Goal: Use online tool/utility: Utilize a website feature to perform a specific function

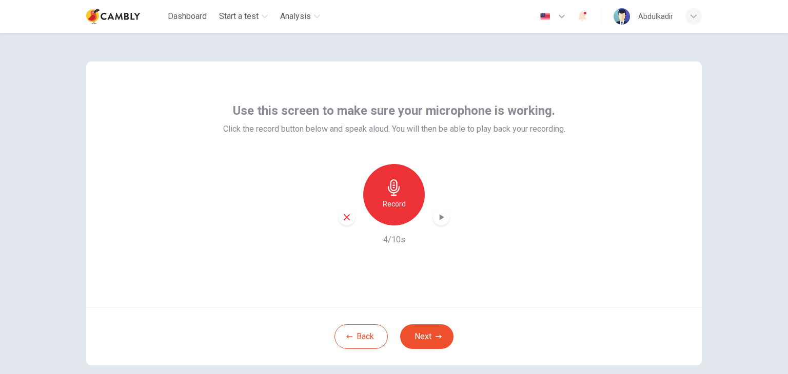
click at [343, 220] on icon "button" at bounding box center [346, 217] width 9 height 9
click at [390, 202] on h6 "Record" at bounding box center [394, 204] width 23 height 12
click at [399, 189] on div "Stop" at bounding box center [394, 195] width 62 height 62
click at [436, 215] on icon "button" at bounding box center [441, 217] width 10 height 10
click at [438, 215] on icon "button" at bounding box center [441, 217] width 10 height 10
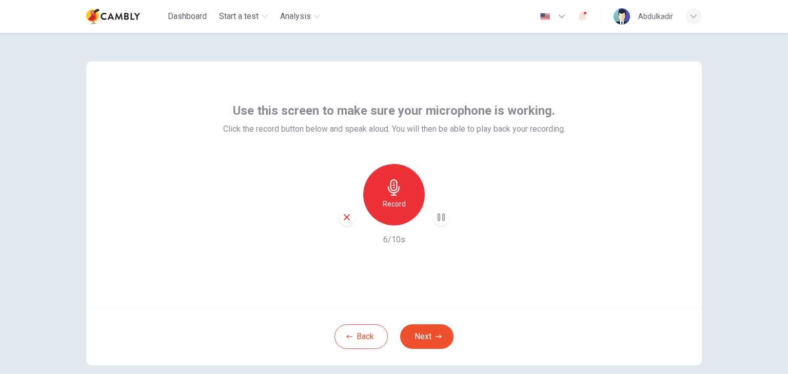
click at [338, 211] on div "button" at bounding box center [346, 217] width 16 height 16
click at [388, 188] on icon "button" at bounding box center [394, 187] width 12 height 16
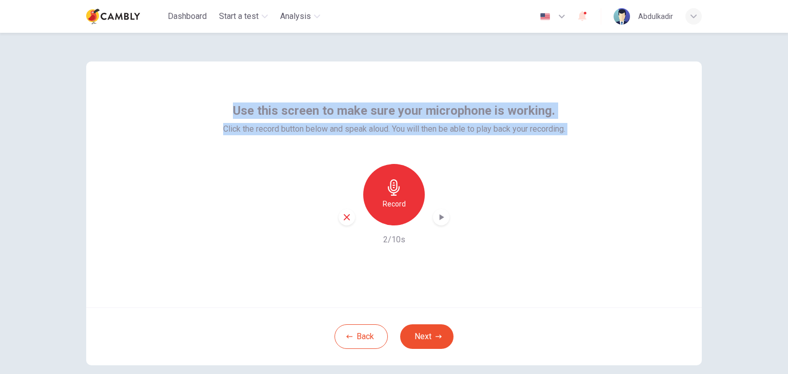
drag, startPoint x: 226, startPoint y: 105, endPoint x: 535, endPoint y: 155, distance: 313.2
click at [535, 155] on div "Use this screen to make sure your microphone is working. Click the record butto…" at bounding box center [394, 175] width 342 height 144
copy div "Use this screen to make sure your microphone is working. Click the record butto…"
click at [391, 200] on h6 "Record" at bounding box center [394, 204] width 23 height 12
click at [388, 198] on h6 "Record" at bounding box center [394, 204] width 23 height 12
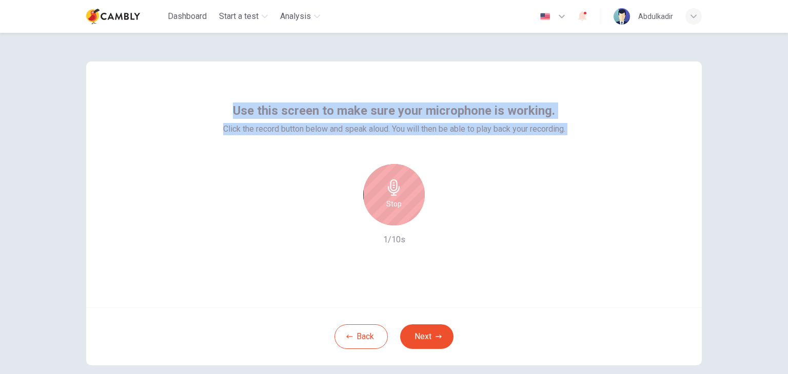
click at [388, 198] on h6 "Stop" at bounding box center [393, 204] width 15 height 12
click at [439, 218] on icon "button" at bounding box center [441, 217] width 5 height 6
click at [433, 217] on div "button" at bounding box center [441, 217] width 16 height 16
click at [394, 212] on div "Record" at bounding box center [394, 195] width 62 height 62
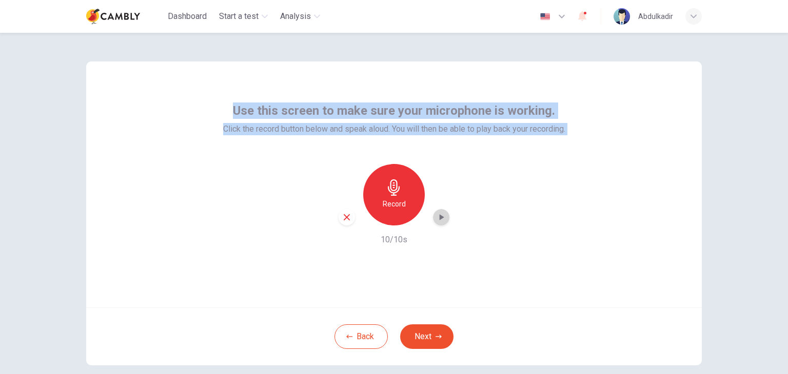
click at [436, 216] on icon "button" at bounding box center [441, 217] width 10 height 10
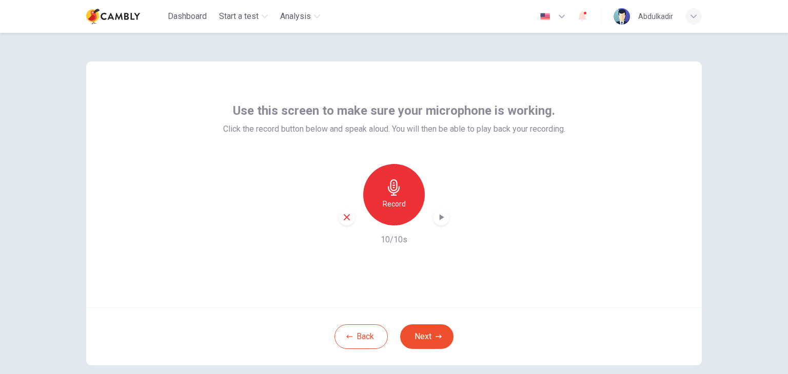
click at [569, 331] on div "Back Next" at bounding box center [393, 337] width 615 height 58
click at [439, 219] on icon "button" at bounding box center [441, 217] width 10 height 10
click at [436, 170] on div "Record" at bounding box center [393, 195] width 111 height 62
click at [538, 204] on div "Record 10/10s" at bounding box center [394, 205] width 342 height 82
click at [439, 218] on icon "button" at bounding box center [441, 217] width 10 height 10
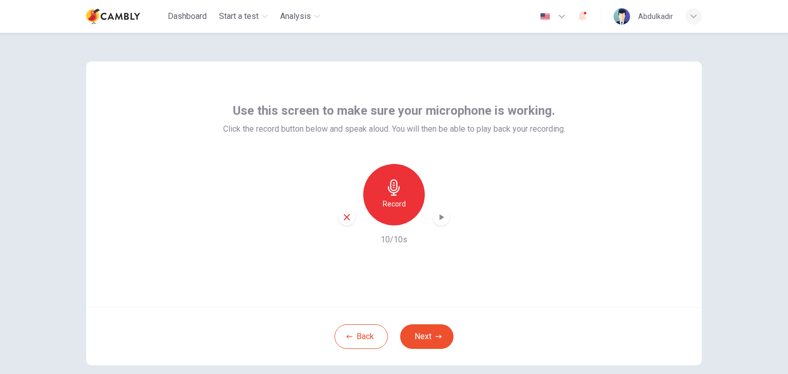
click at [436, 218] on icon "button" at bounding box center [441, 217] width 10 height 10
click at [400, 203] on h6 "Record" at bounding box center [394, 204] width 23 height 12
click at [399, 203] on div "Stop" at bounding box center [394, 195] width 62 height 62
click at [399, 203] on h6 "Record" at bounding box center [394, 204] width 23 height 12
click at [394, 199] on h6 "Record" at bounding box center [394, 204] width 23 height 12
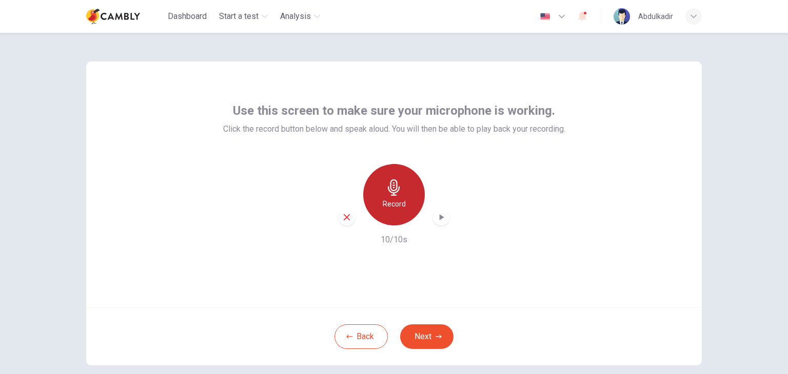
click at [394, 197] on div "Record" at bounding box center [394, 195] width 62 height 62
click at [437, 222] on icon "button" at bounding box center [441, 217] width 10 height 10
